Goal: Transaction & Acquisition: Purchase product/service

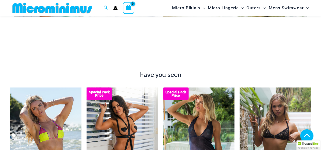
scroll to position [468, 0]
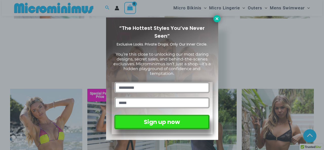
click at [216, 20] on icon at bounding box center [217, 18] width 5 height 5
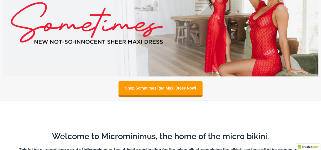
scroll to position [333, 0]
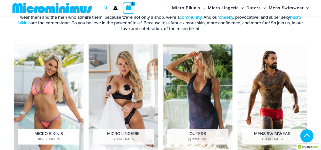
click at [55, 62] on img "Visit product category Micro Bikinis" at bounding box center [48, 98] width 69 height 108
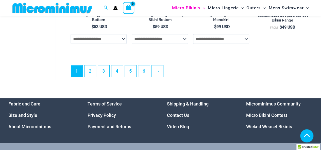
scroll to position [1207, 0]
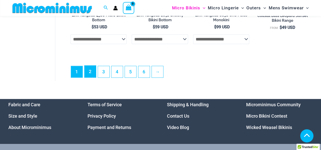
click at [90, 77] on link "2" at bounding box center [89, 72] width 11 height 12
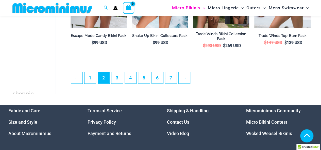
scroll to position [1081, 0]
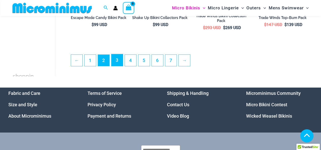
click at [121, 66] on link "3" at bounding box center [116, 60] width 11 height 12
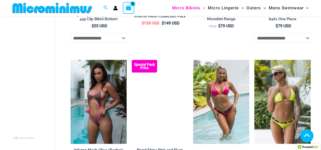
scroll to position [607, 0]
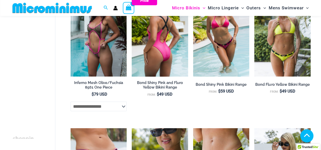
click at [170, 63] on img at bounding box center [160, 35] width 56 height 84
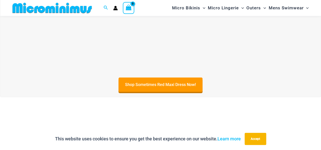
scroll to position [198, 0]
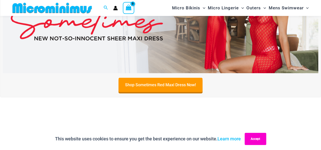
click at [254, 135] on button "Accept" at bounding box center [255, 139] width 22 height 12
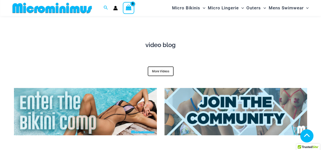
scroll to position [1753, 0]
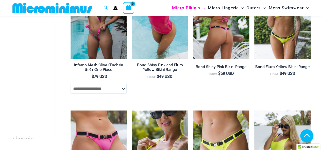
scroll to position [692, 0]
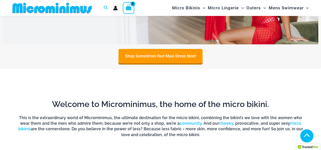
scroll to position [198, 0]
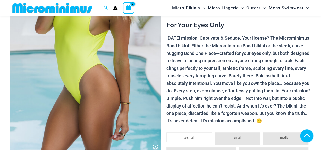
scroll to position [198, 0]
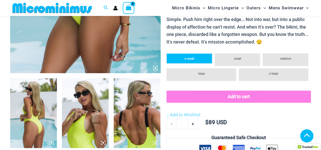
click at [192, 61] on span "x-small" at bounding box center [189, 59] width 10 height 4
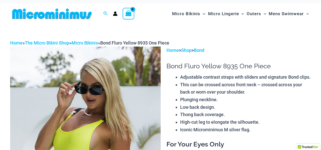
scroll to position [0, 0]
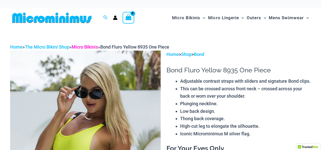
click at [85, 46] on link "Micro Bikinis" at bounding box center [84, 46] width 26 height 5
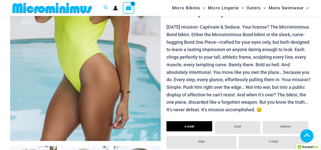
scroll to position [131, 0]
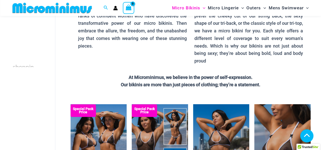
scroll to position [133, 0]
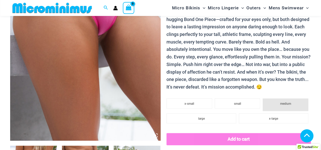
scroll to position [198, 0]
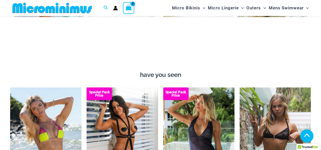
scroll to position [401, 0]
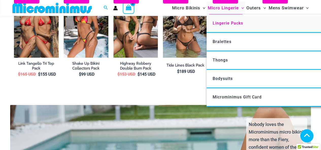
scroll to position [874, 0]
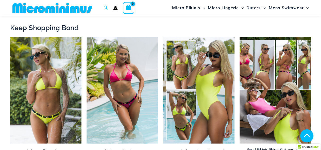
scroll to position [536, 0]
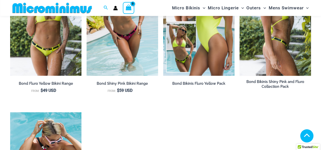
click at [256, 38] on img at bounding box center [274, 22] width 71 height 107
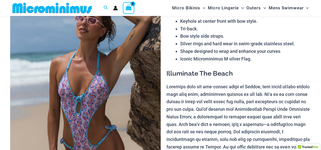
scroll to position [63, 0]
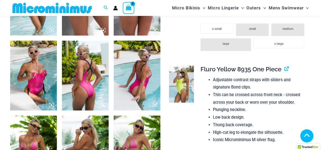
scroll to position [604, 0]
